Goal: Check status: Check status

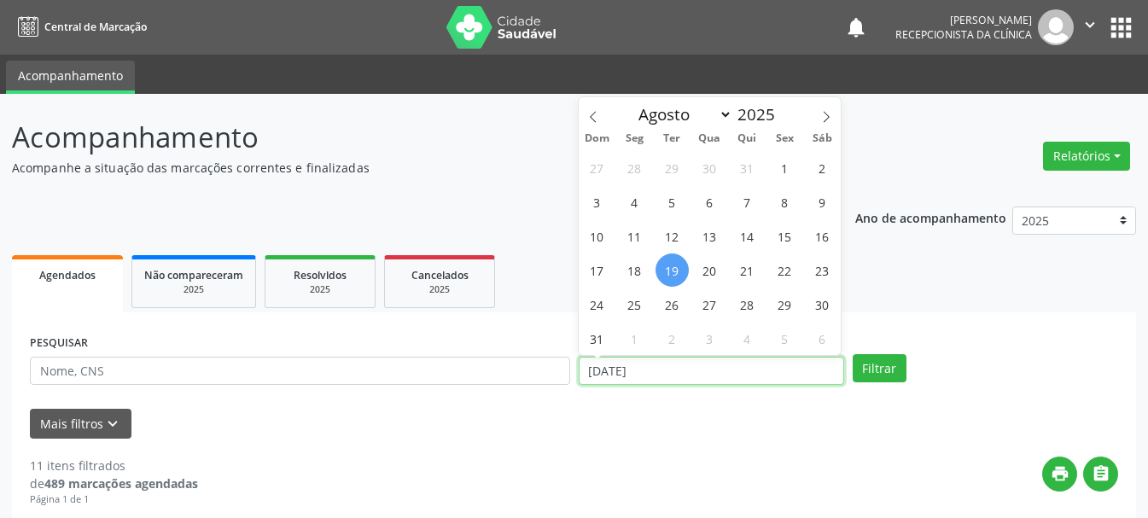
click at [628, 370] on input "[DATE]" at bounding box center [711, 371] width 265 height 29
click at [679, 231] on span "12" at bounding box center [672, 235] width 33 height 33
type input "[DATE]"
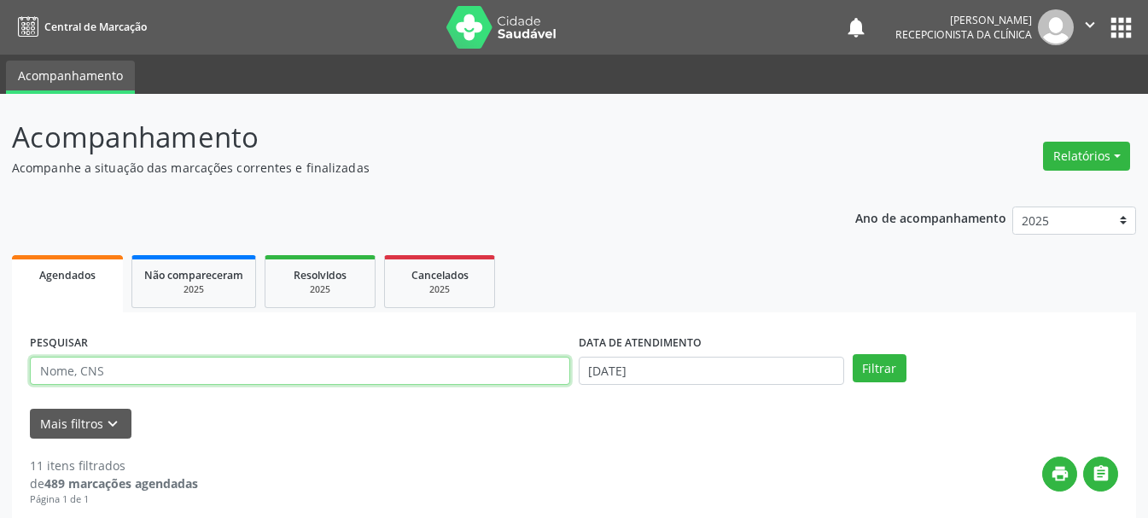
click at [382, 376] on input "text" at bounding box center [300, 371] width 540 height 29
click at [183, 370] on input "text" at bounding box center [300, 371] width 540 height 29
paste input "[PERSON_NAME]"
type input "[PERSON_NAME]"
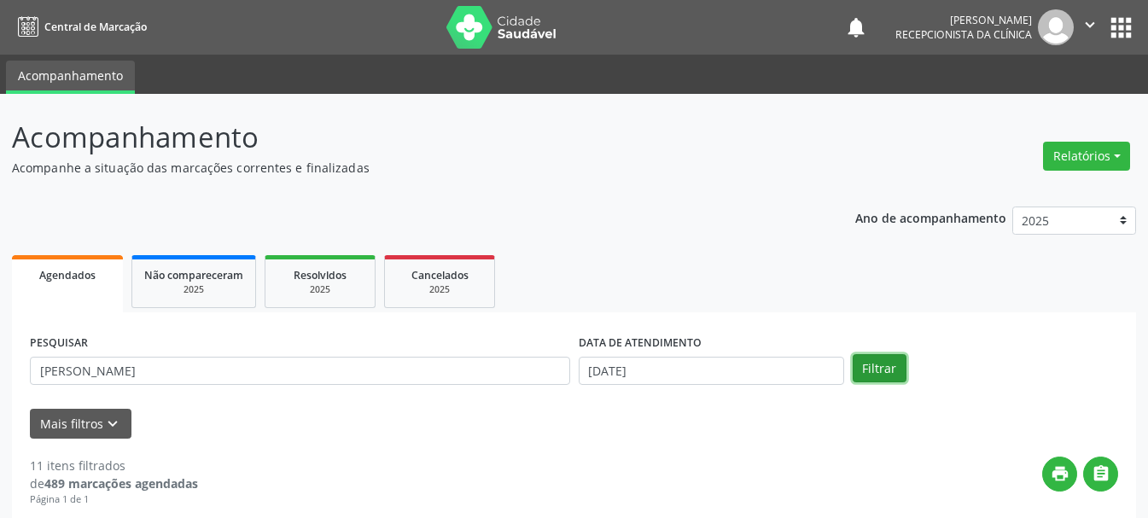
click at [884, 361] on button "Filtrar" at bounding box center [880, 368] width 54 height 29
click at [315, 275] on span "Resolvidos" at bounding box center [320, 275] width 53 height 15
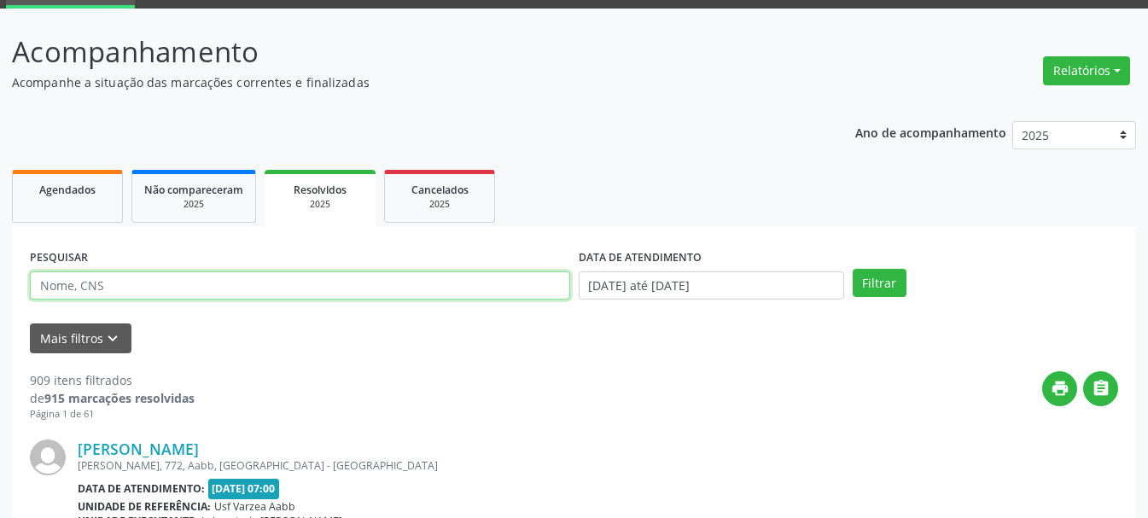
click at [393, 291] on input "text" at bounding box center [300, 285] width 540 height 29
paste input "[PERSON_NAME]"
type input "[PERSON_NAME]"
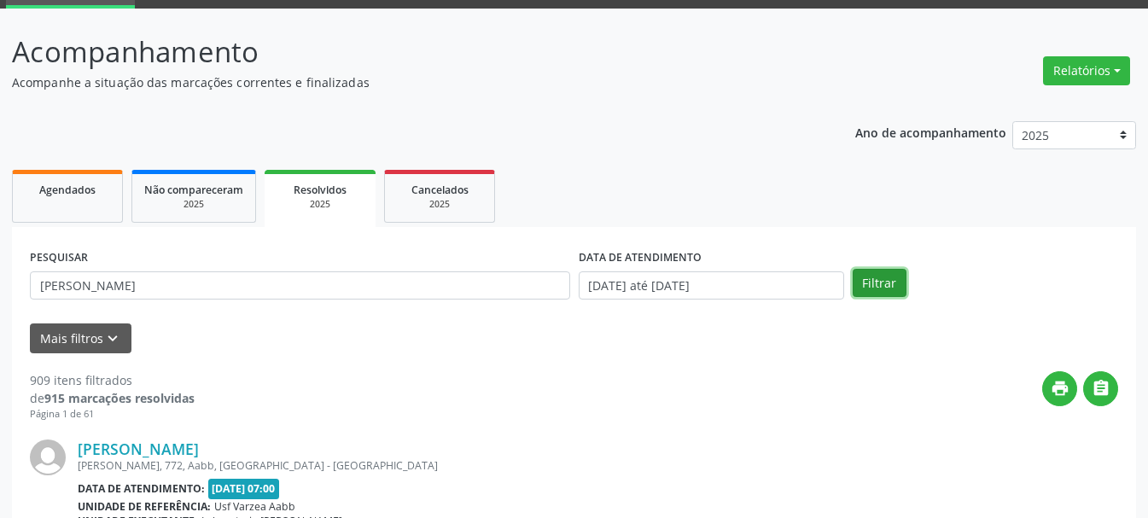
click at [890, 289] on button "Filtrar" at bounding box center [880, 283] width 54 height 29
click at [679, 307] on div "DATA DE ATENDIMENTO [DATE] até [DATE]" at bounding box center [712, 278] width 274 height 67
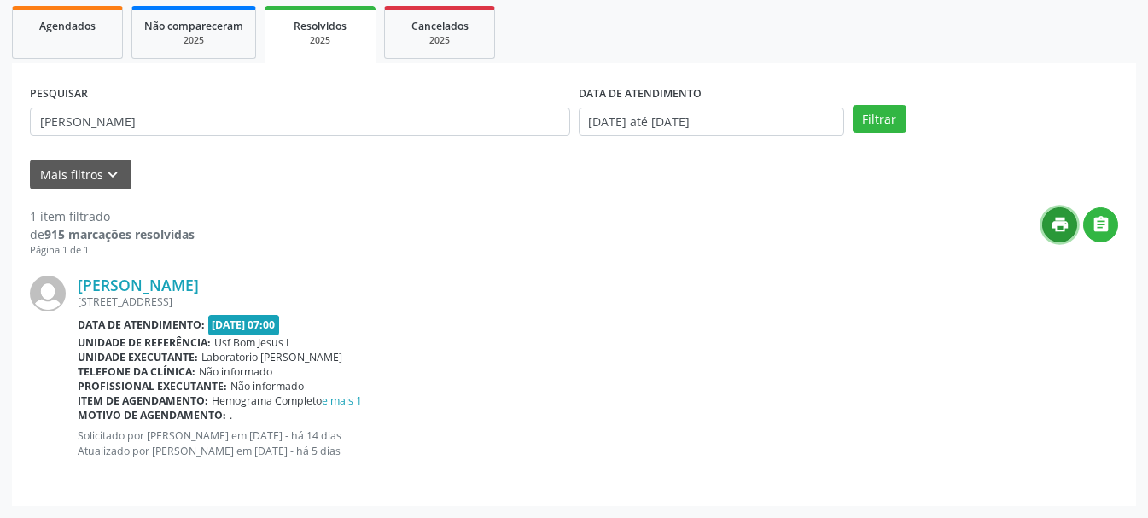
click at [1063, 230] on icon "print" at bounding box center [1060, 224] width 19 height 19
